Goal: Task Accomplishment & Management: Manage account settings

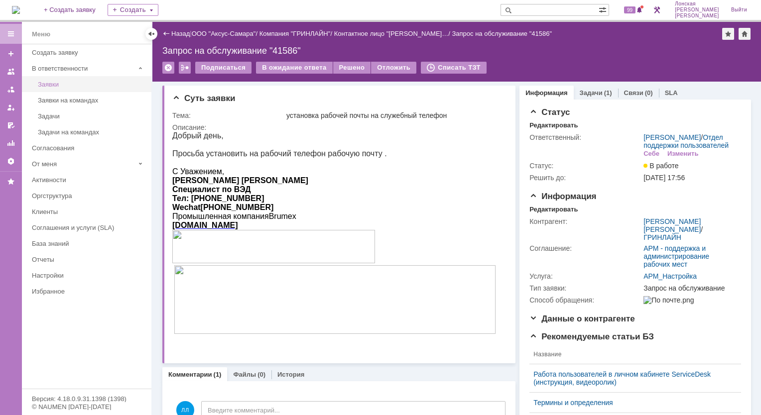
click at [88, 85] on div "Заявки" at bounding box center [92, 84] width 108 height 7
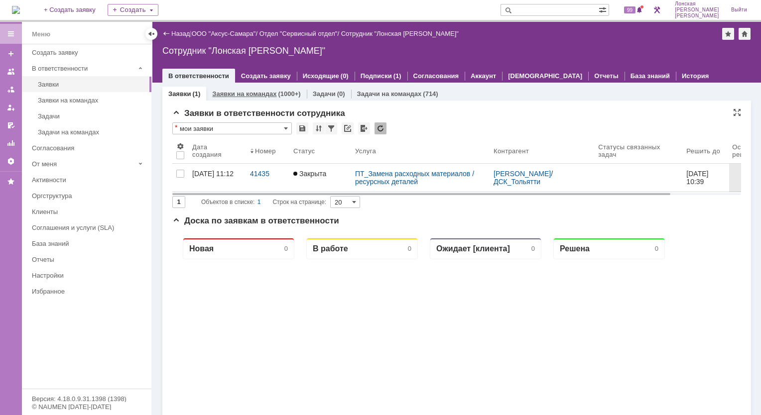
click at [251, 89] on div "Заявки на командах (1000+)" at bounding box center [256, 94] width 100 height 14
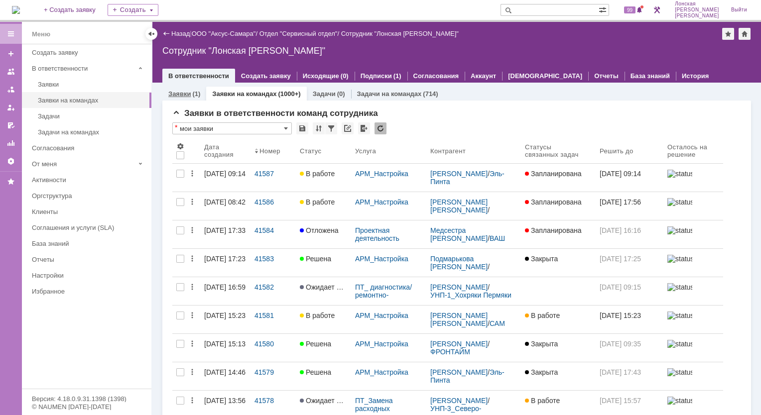
click at [191, 95] on div "Заявки (1)" at bounding box center [184, 94] width 32 height 6
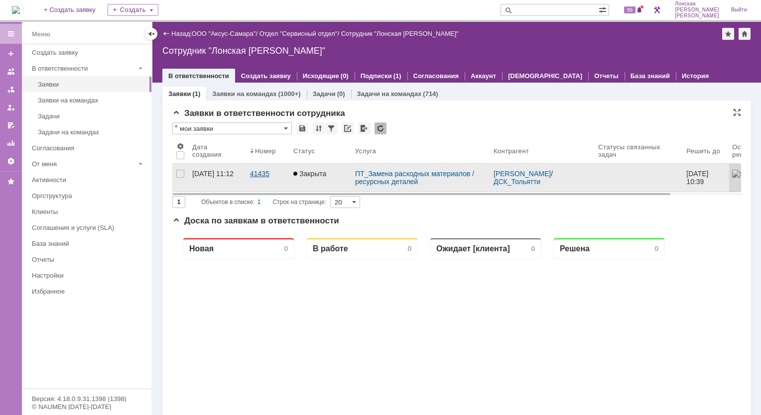
click at [257, 176] on div "41435" at bounding box center [267, 174] width 35 height 8
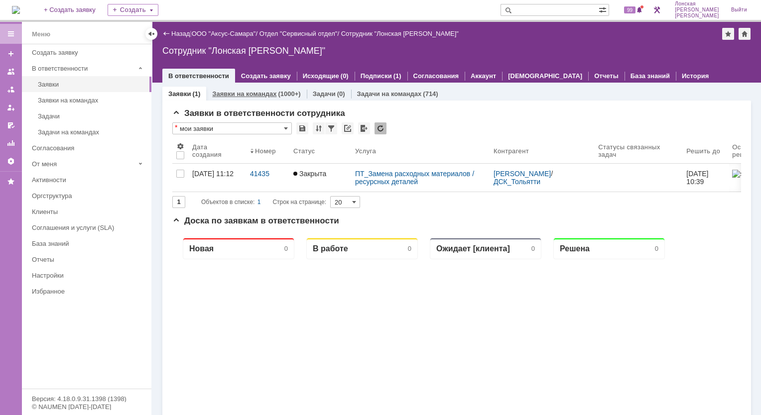
click at [235, 93] on link "Заявки на командах" at bounding box center [244, 93] width 64 height 7
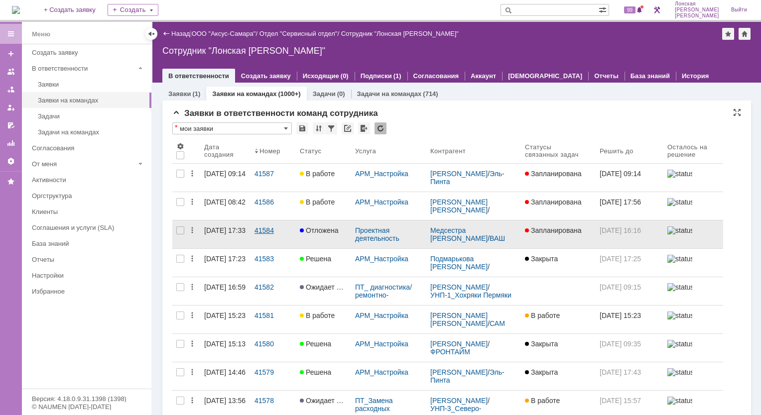
click at [260, 230] on div "41584" at bounding box center [273, 231] width 37 height 8
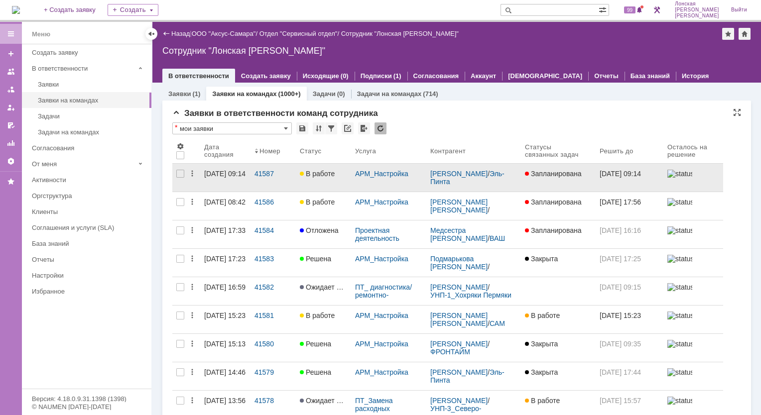
click at [247, 179] on link "[DATE] 09:14" at bounding box center [225, 178] width 50 height 28
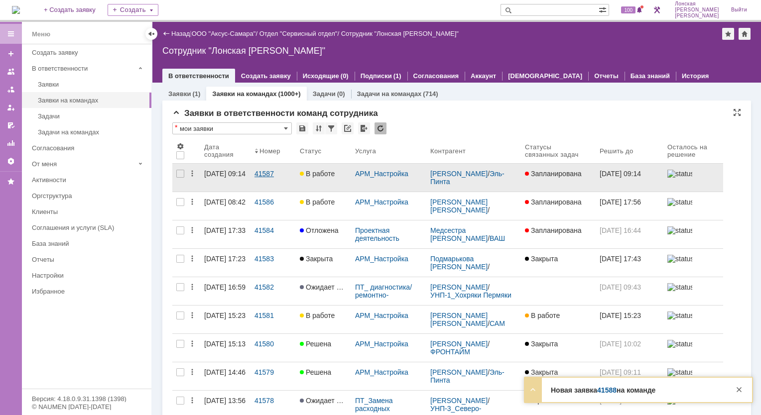
click at [260, 179] on link "41587" at bounding box center [273, 178] width 45 height 28
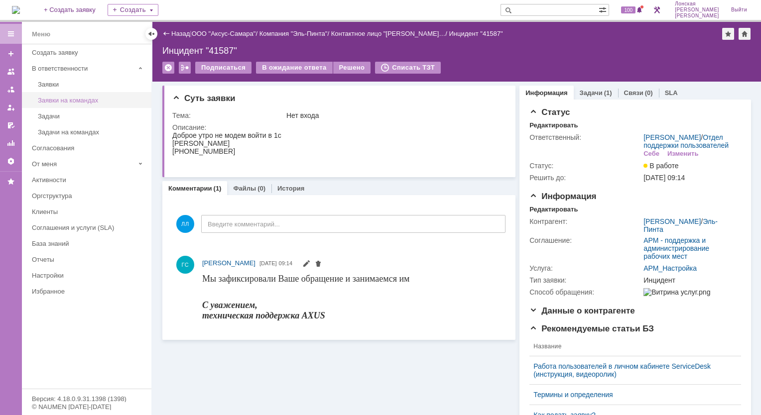
click at [76, 99] on div "Заявки на командах" at bounding box center [92, 100] width 108 height 7
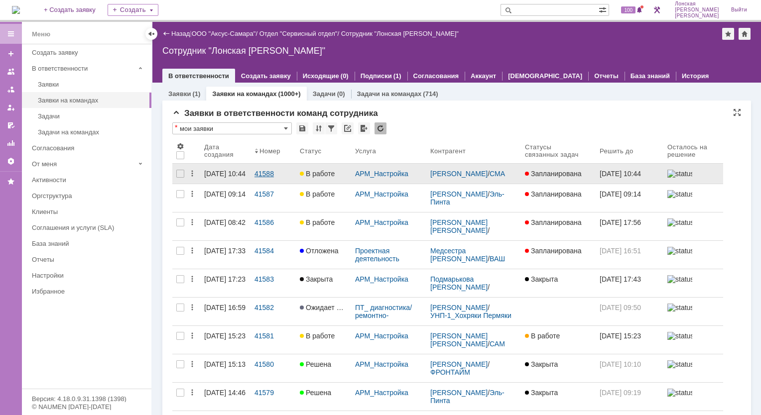
click at [277, 173] on div "41588" at bounding box center [273, 174] width 37 height 8
